Goal: Navigation & Orientation: Understand site structure

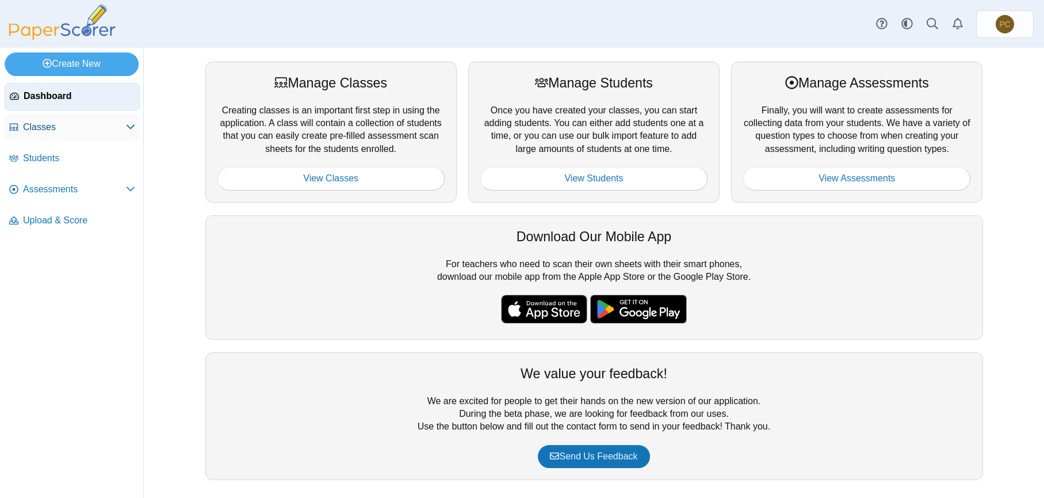
click at [79, 136] on link "Classes" at bounding box center [72, 128] width 135 height 28
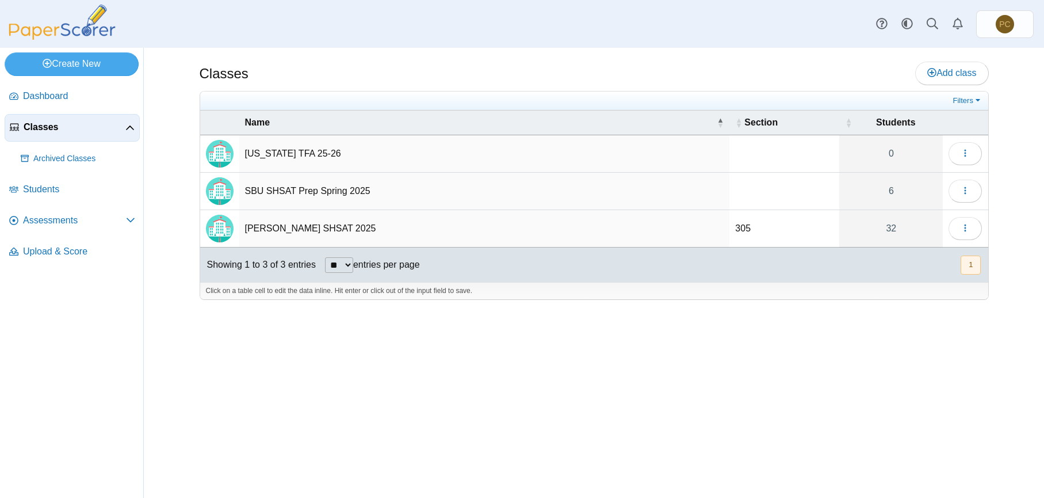
click at [287, 190] on td "SBU SHSAT Prep Spring 2025" at bounding box center [484, 191] width 491 height 37
click at [424, 228] on td "[PERSON_NAME] SHSAT 2025" at bounding box center [484, 228] width 491 height 37
type input "**********"
click at [202, 324] on div "Classes Add class Filters 0" at bounding box center [594, 273] width 863 height 450
click at [90, 181] on link "Students" at bounding box center [72, 190] width 135 height 28
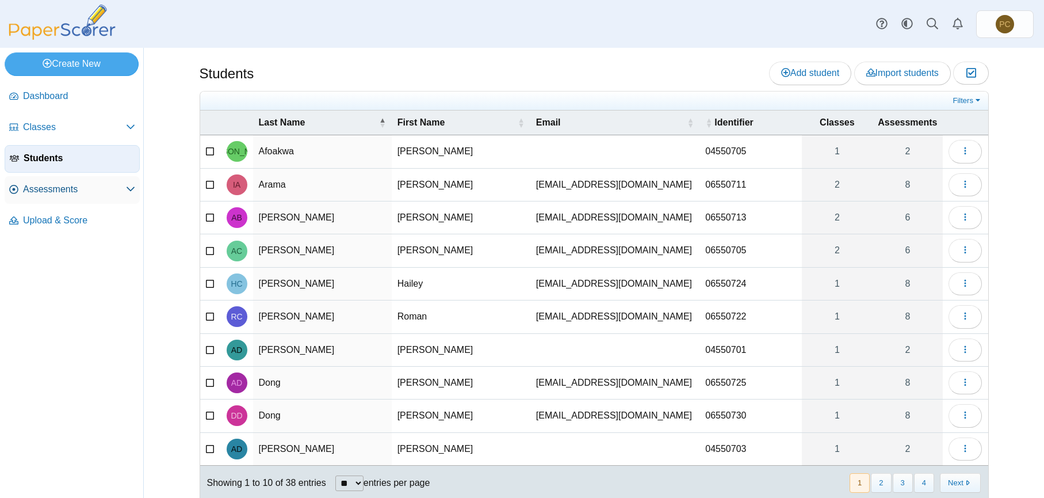
click at [90, 199] on link "Assessments" at bounding box center [72, 190] width 135 height 28
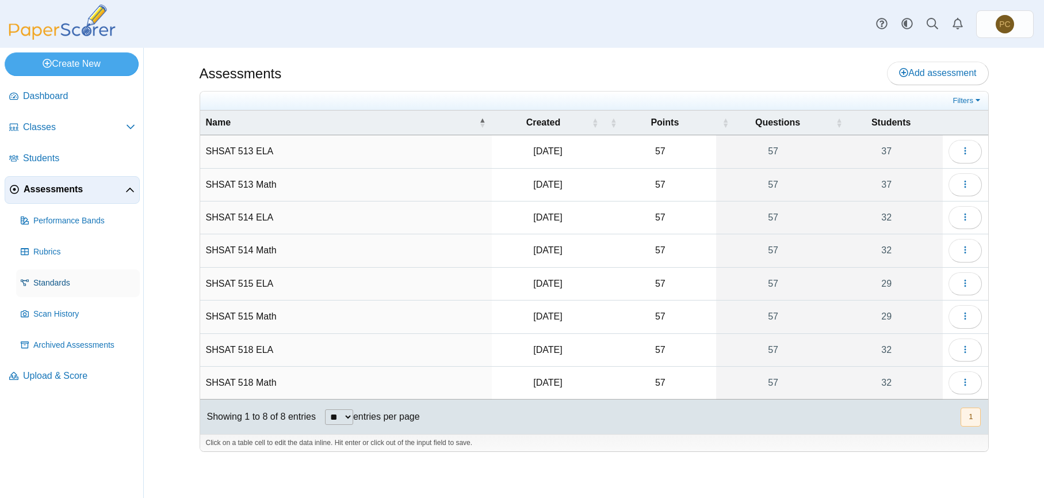
click at [44, 273] on link "Standards" at bounding box center [78, 283] width 124 height 28
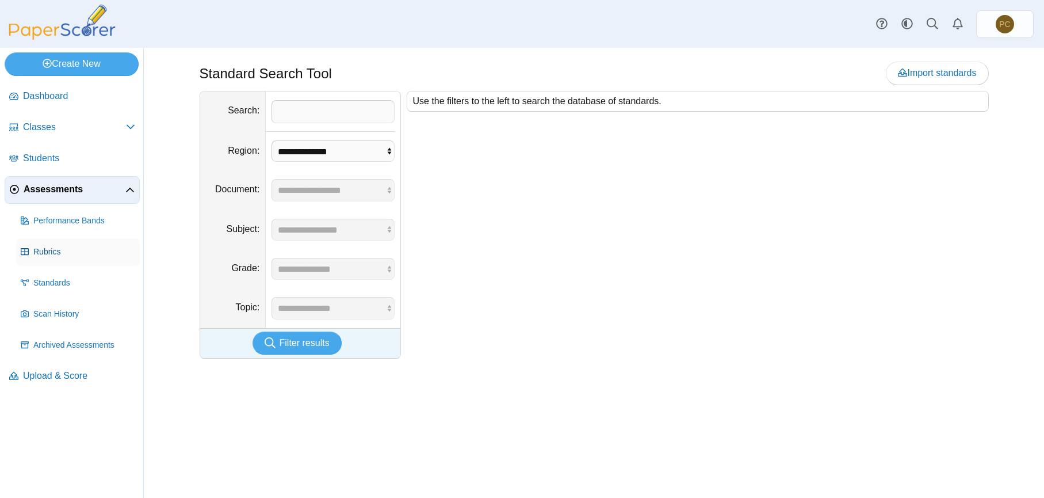
click at [56, 253] on span "Rubrics" at bounding box center [84, 252] width 102 height 12
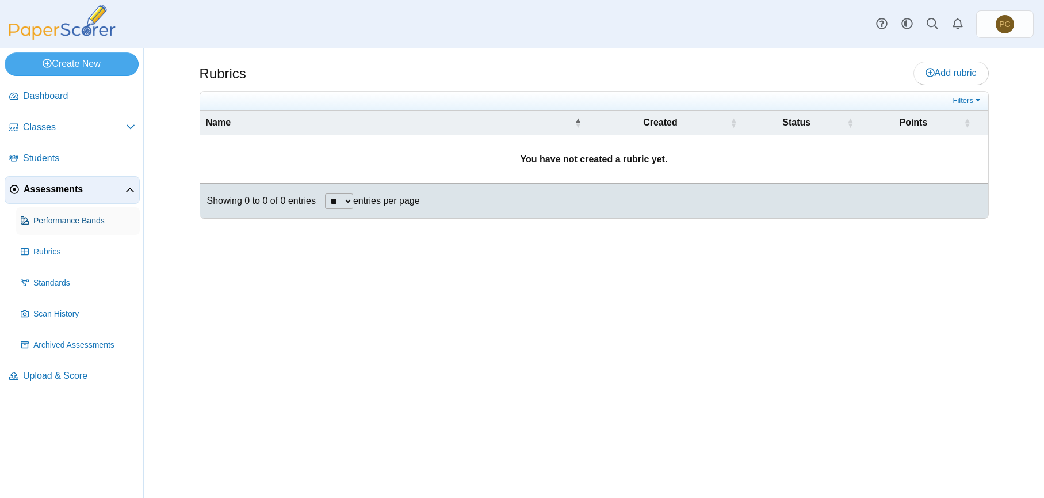
click at [62, 224] on span "Performance Bands" at bounding box center [84, 221] width 102 height 12
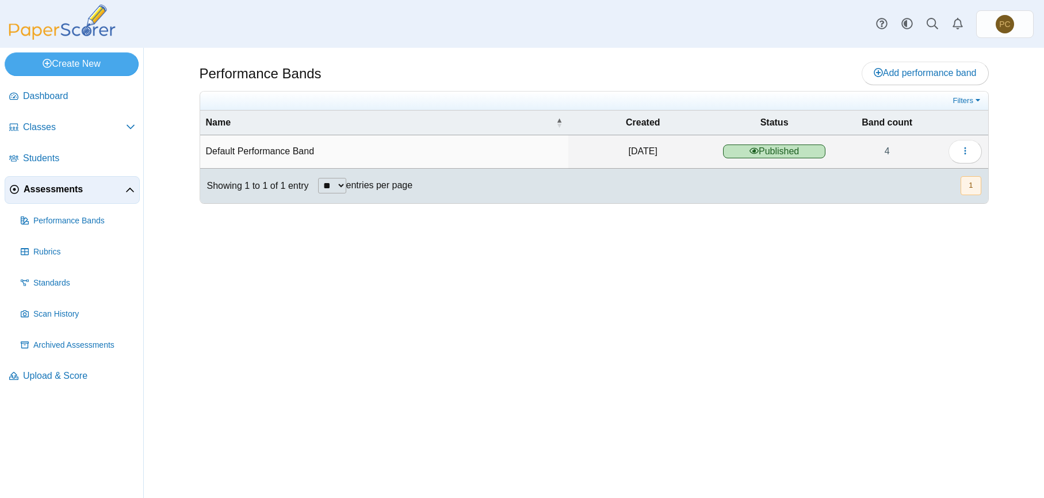
click at [64, 201] on link "Assessments" at bounding box center [72, 190] width 135 height 28
